Goal: Task Accomplishment & Management: Complete application form

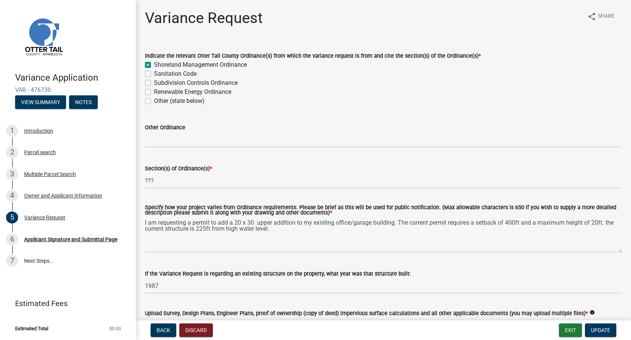
scroll to position [163, 0]
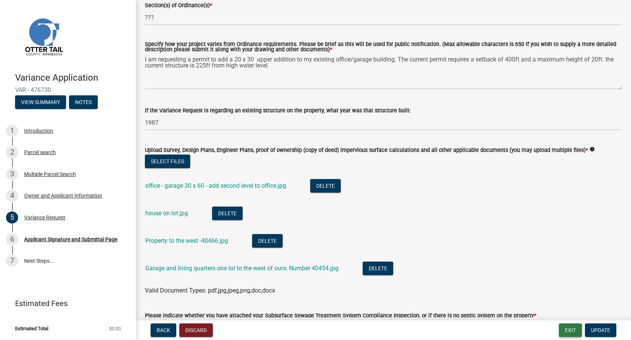
click at [569, 332] on button "Exit" at bounding box center [570, 331] width 23 height 14
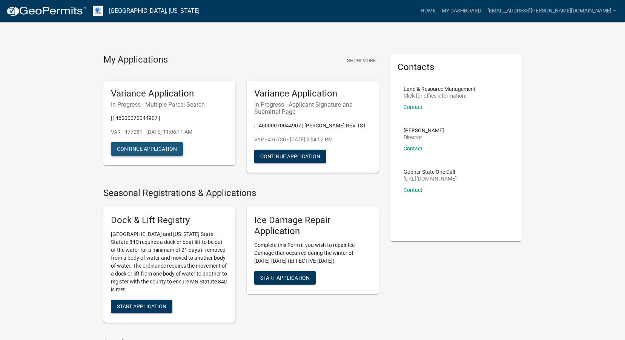
click at [153, 149] on button "Continue Application" at bounding box center [147, 149] width 72 height 14
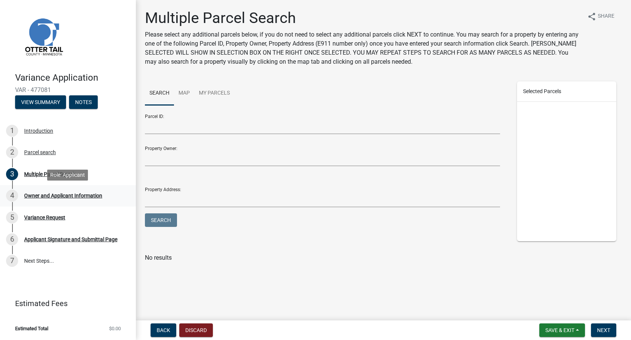
click at [77, 193] on div "Owner and Applicant Information" at bounding box center [63, 195] width 78 height 5
click at [64, 197] on div "Owner and Applicant Information" at bounding box center [63, 195] width 78 height 5
click at [59, 220] on div "Variance Request" at bounding box center [44, 217] width 41 height 5
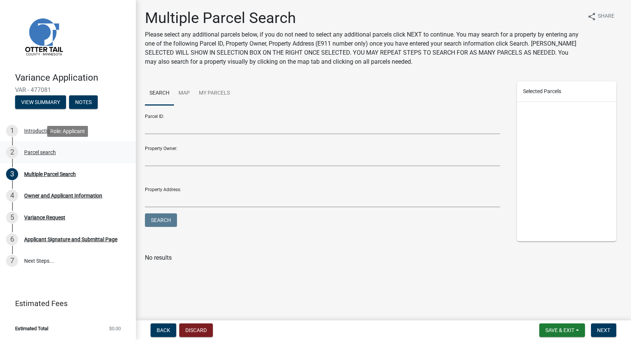
click at [39, 154] on div "Parcel search" at bounding box center [40, 152] width 32 height 5
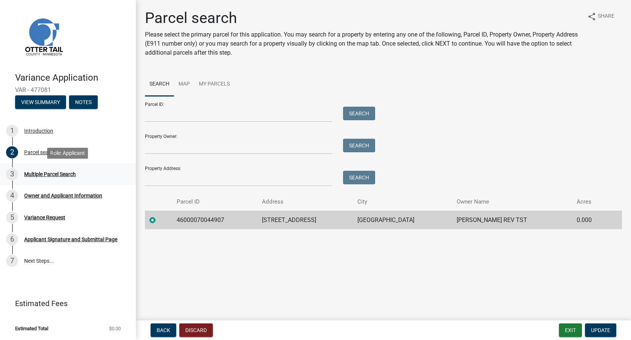
click at [56, 172] on div "Multiple Parcel Search" at bounding box center [50, 174] width 52 height 5
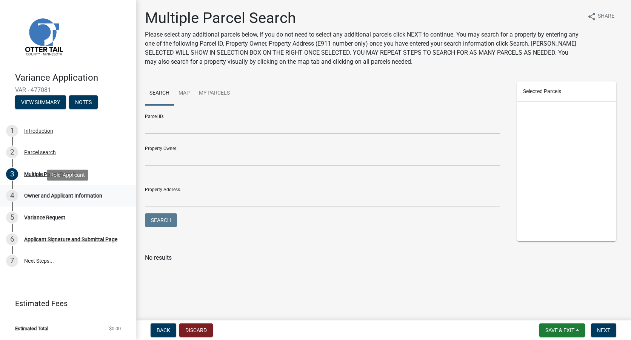
click at [60, 197] on div "Owner and Applicant Information" at bounding box center [63, 195] width 78 height 5
click at [47, 197] on div "Owner and Applicant Information" at bounding box center [63, 195] width 78 height 5
drag, startPoint x: 47, startPoint y: 197, endPoint x: 77, endPoint y: 198, distance: 30.2
click at [77, 198] on div "Owner and Applicant Information" at bounding box center [63, 195] width 78 height 5
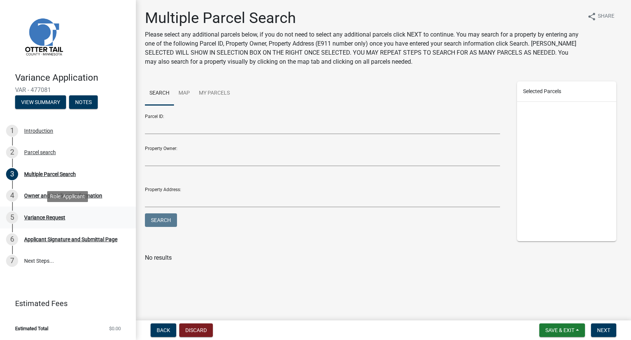
drag, startPoint x: 94, startPoint y: 209, endPoint x: 104, endPoint y: 227, distance: 20.4
click at [96, 213] on link "5 Variance Request" at bounding box center [68, 218] width 136 height 22
click at [563, 330] on span "Save & Exit" at bounding box center [559, 330] width 29 height 6
click at [548, 312] on button "Save & Exit" at bounding box center [554, 311] width 60 height 18
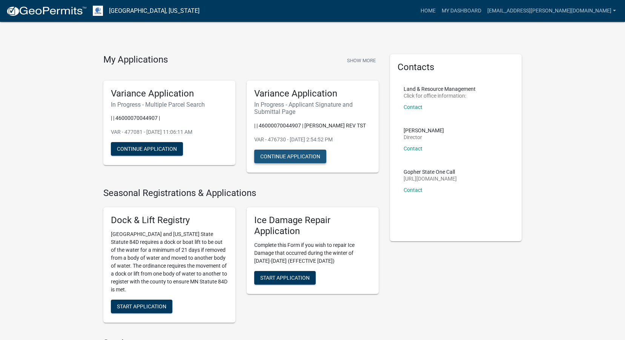
click at [299, 163] on button "Continue Application" at bounding box center [290, 157] width 72 height 14
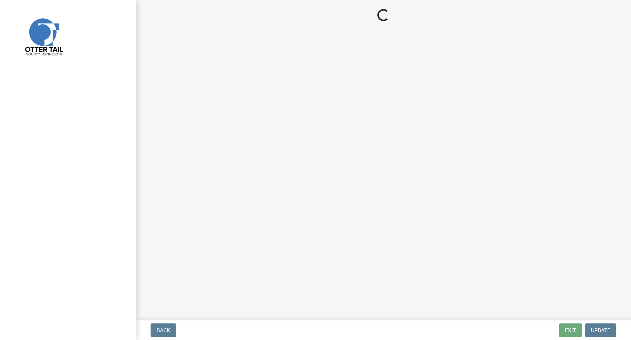
click at [299, 164] on main "Loading..." at bounding box center [383, 159] width 495 height 318
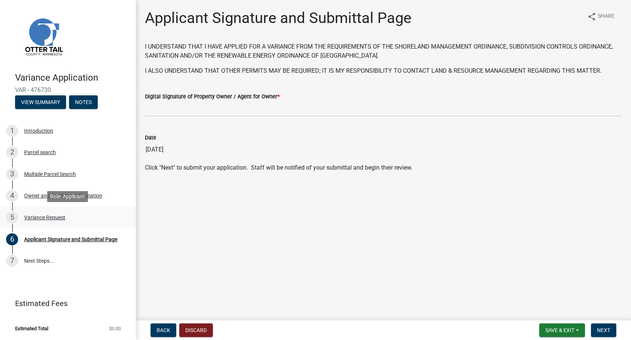
click at [53, 215] on div "Variance Request" at bounding box center [44, 217] width 41 height 5
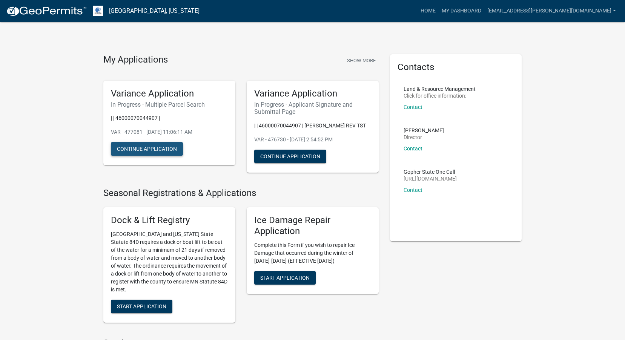
click at [164, 145] on button "Continue Application" at bounding box center [147, 149] width 72 height 14
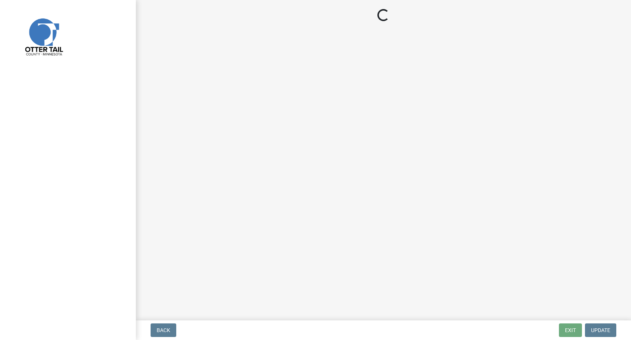
click at [164, 145] on main "Loading..." at bounding box center [383, 159] width 495 height 318
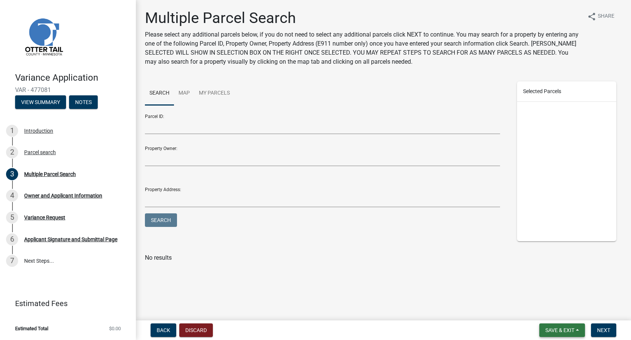
click at [568, 327] on span "Save & Exit" at bounding box center [559, 330] width 29 height 6
click at [548, 307] on button "Save & Exit" at bounding box center [554, 311] width 60 height 18
